Goal: Information Seeking & Learning: Learn about a topic

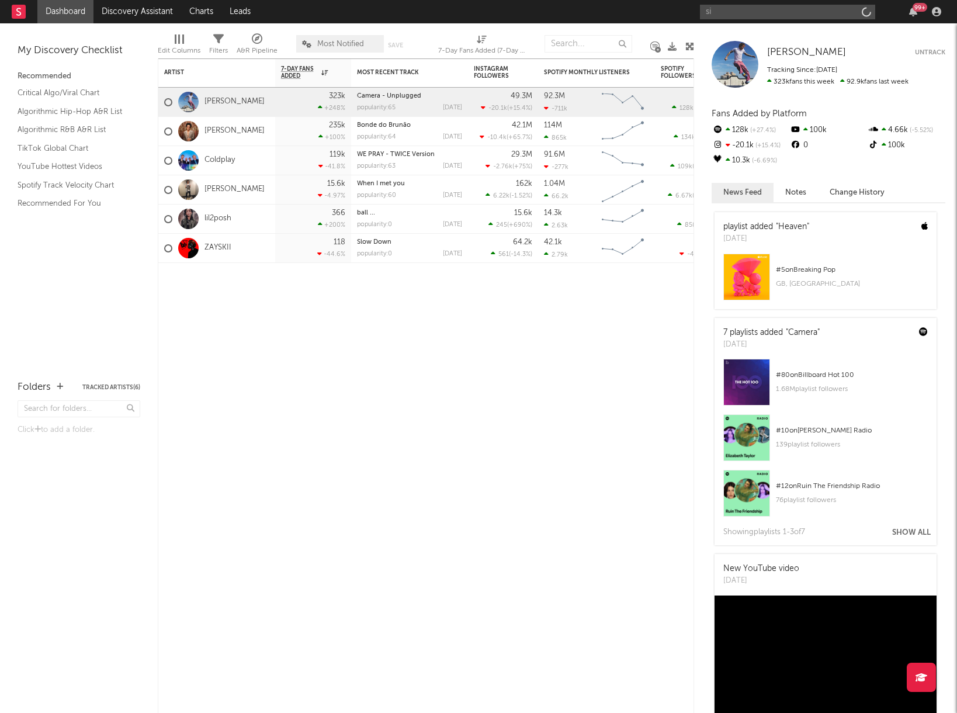
type input "s"
type input "rnb.foem"
click at [749, 27] on link "RNB.FOEMOB" at bounding box center [787, 39] width 175 height 38
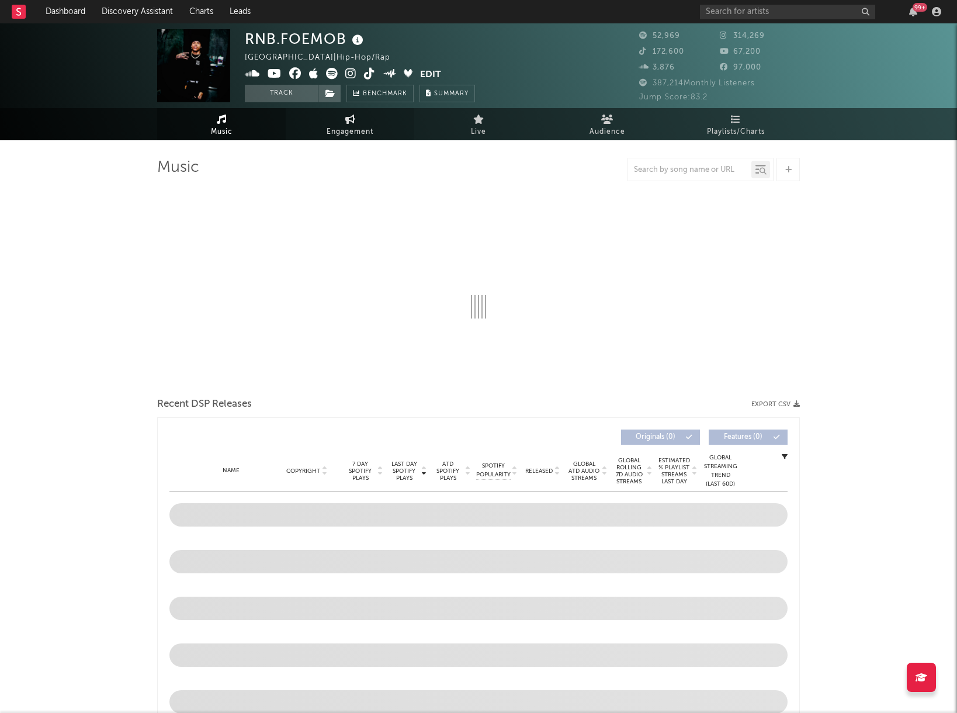
select select "6m"
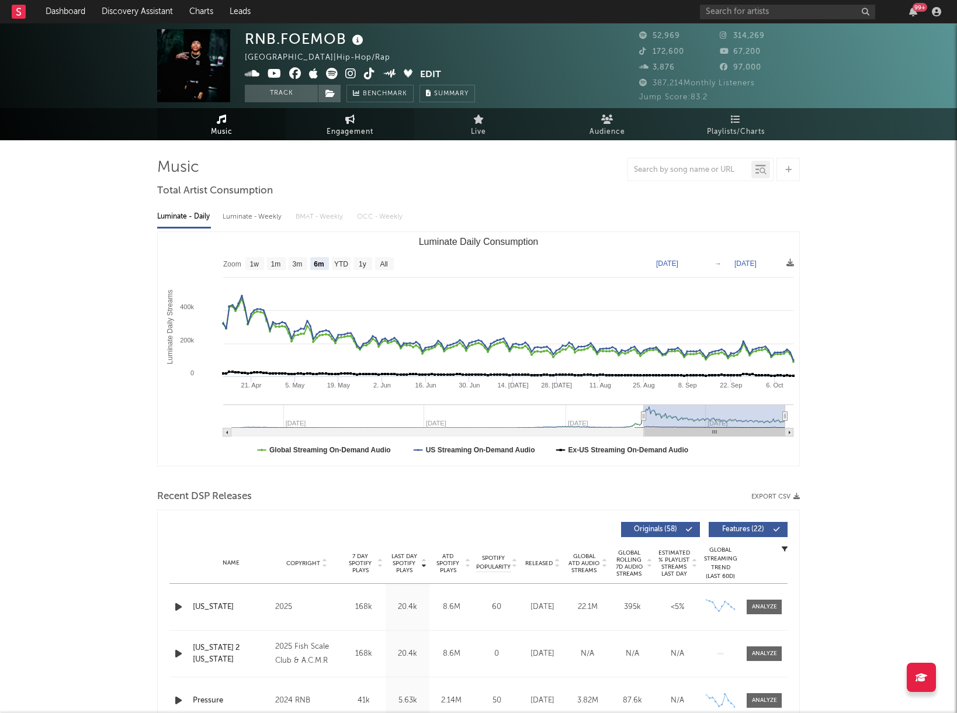
click at [348, 125] on span "Engagement" at bounding box center [350, 132] width 47 height 14
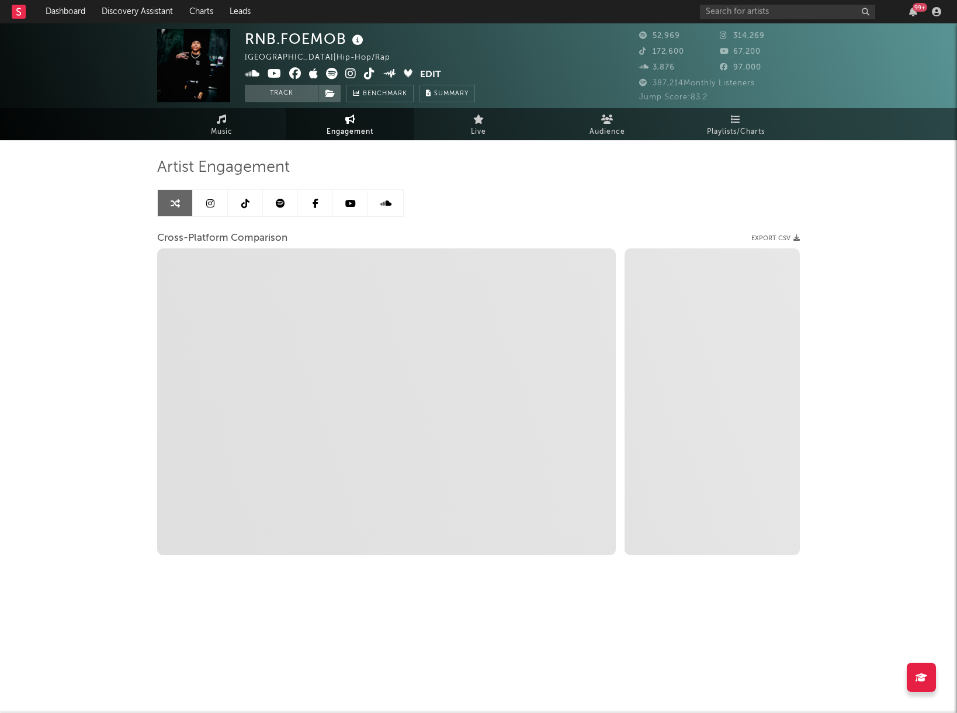
select select "1w"
select select "1m"
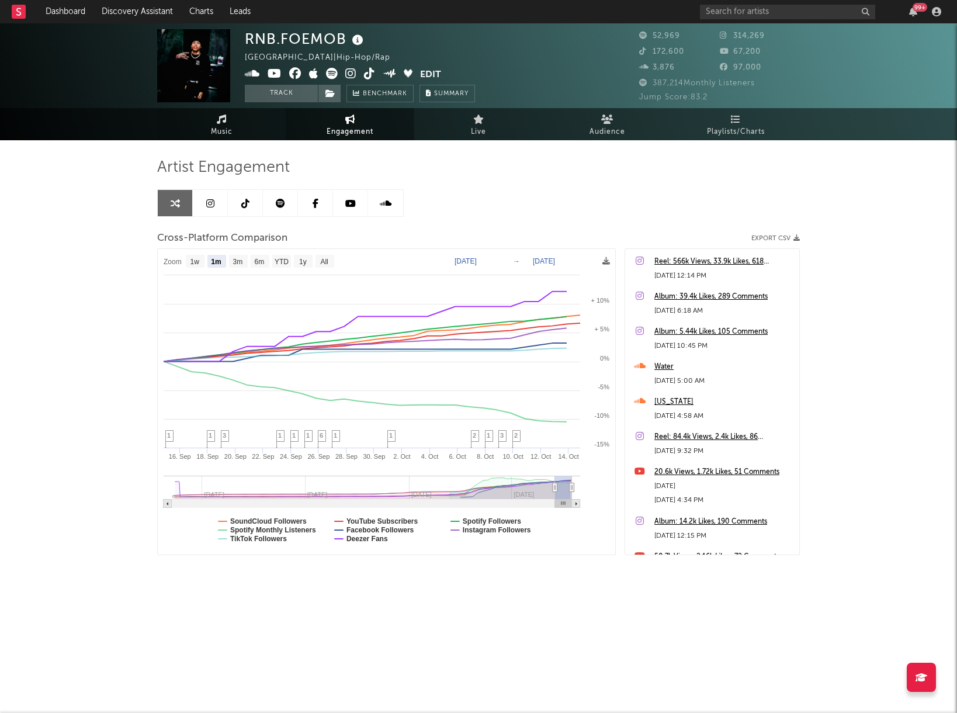
click at [230, 126] on span "Music" at bounding box center [222, 132] width 22 height 14
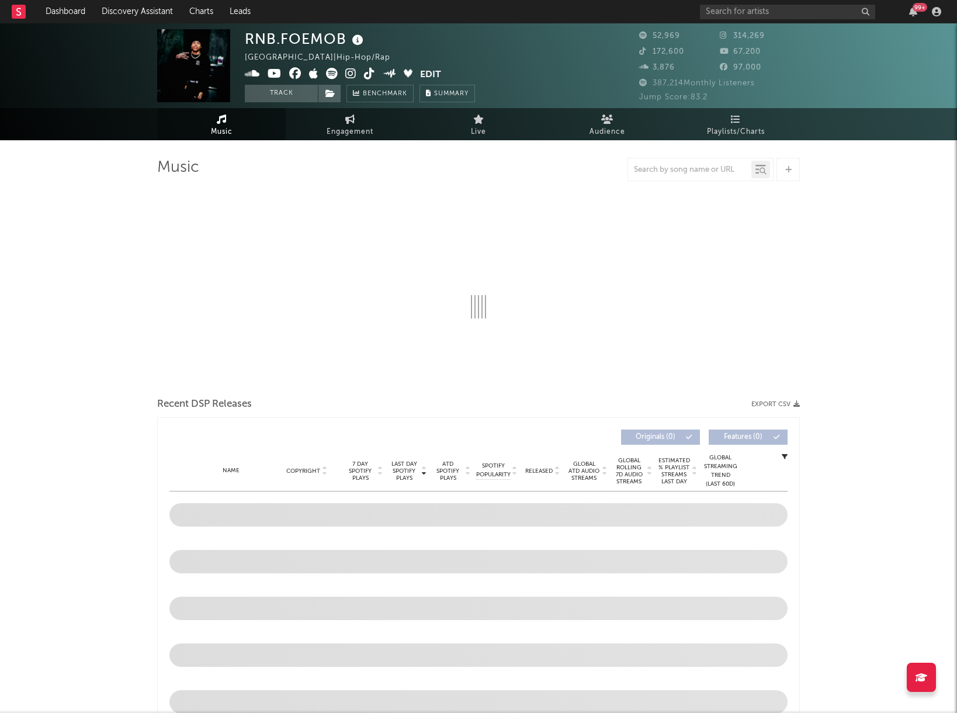
select select "6m"
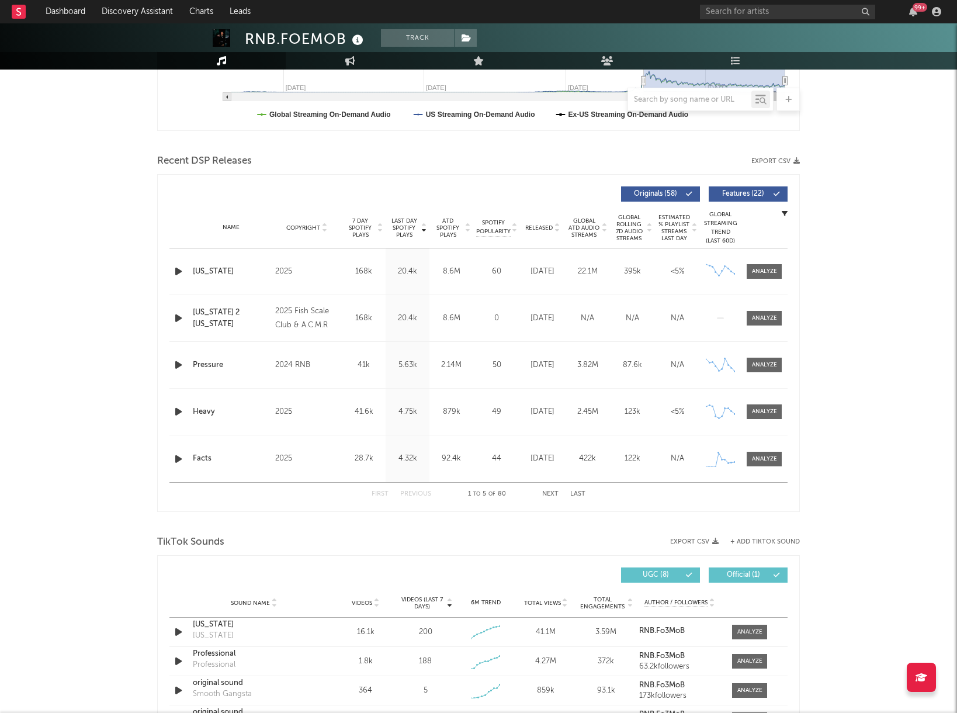
scroll to position [333, 0]
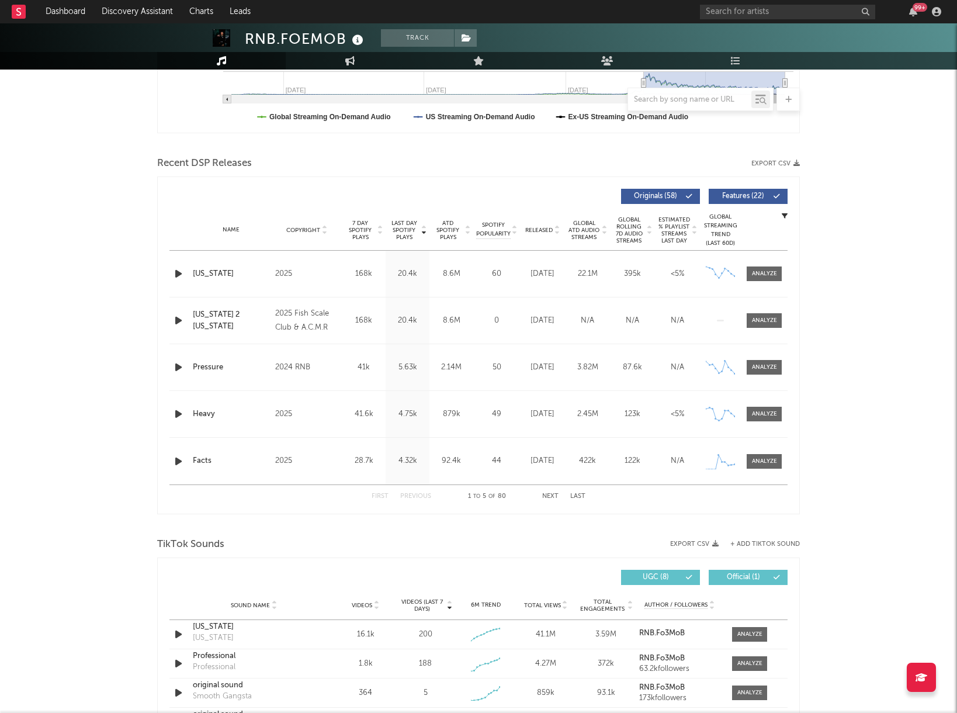
click at [552, 497] on button "Next" at bounding box center [550, 496] width 16 height 6
